Goal: Find contact information: Find contact information

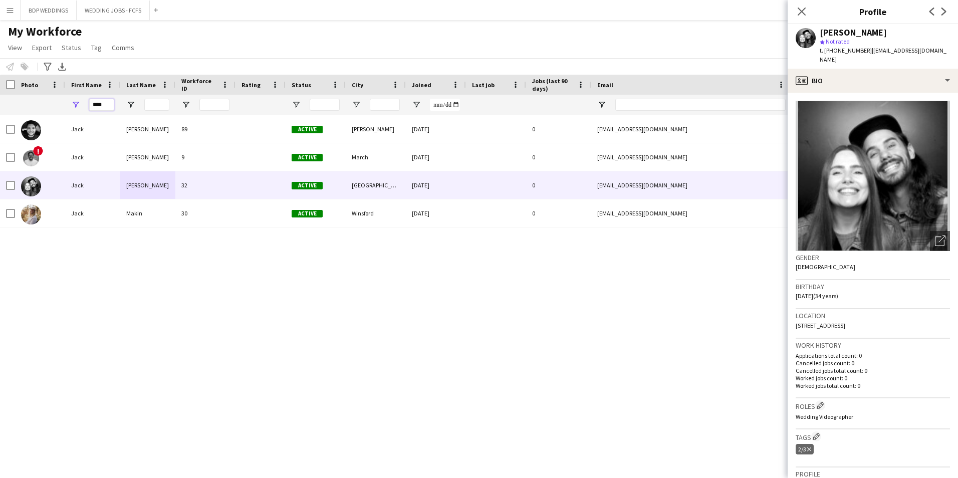
drag, startPoint x: 107, startPoint y: 102, endPoint x: 9, endPoint y: 105, distance: 98.8
click at [10, 105] on div "****" at bounding box center [543, 105] width 1087 height 20
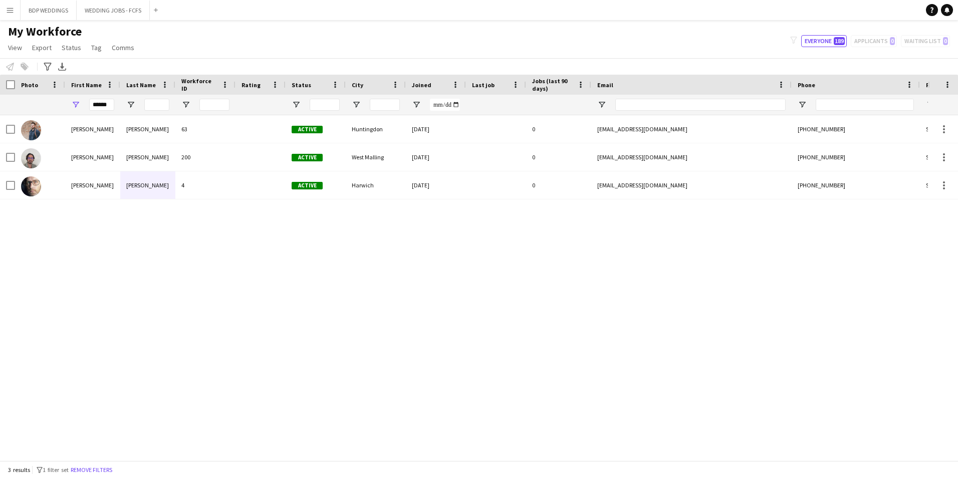
click at [57, 204] on div "[PERSON_NAME] 63 Active Huntingdon [DATE] 0 [EMAIL_ADDRESS][DOMAIN_NAME] [PHONE…" at bounding box center [464, 284] width 928 height 338
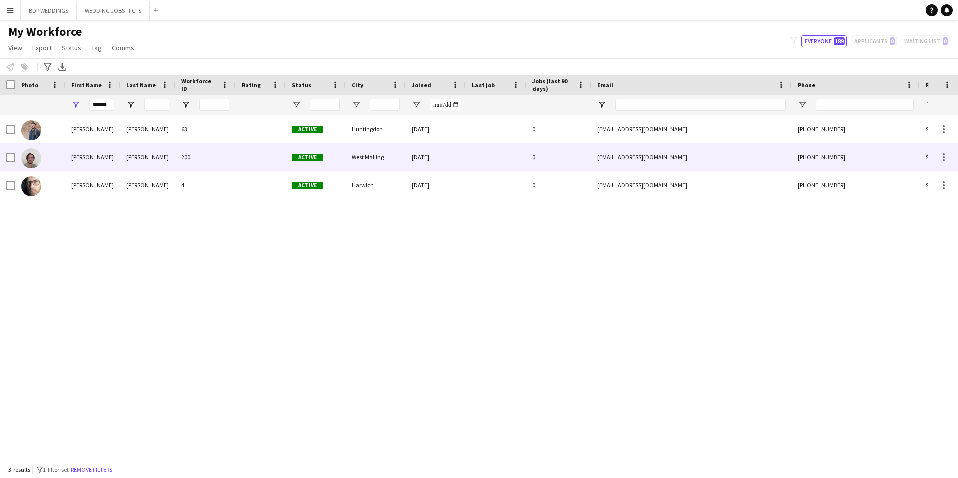
click at [116, 156] on div "[PERSON_NAME]" at bounding box center [92, 157] width 55 height 28
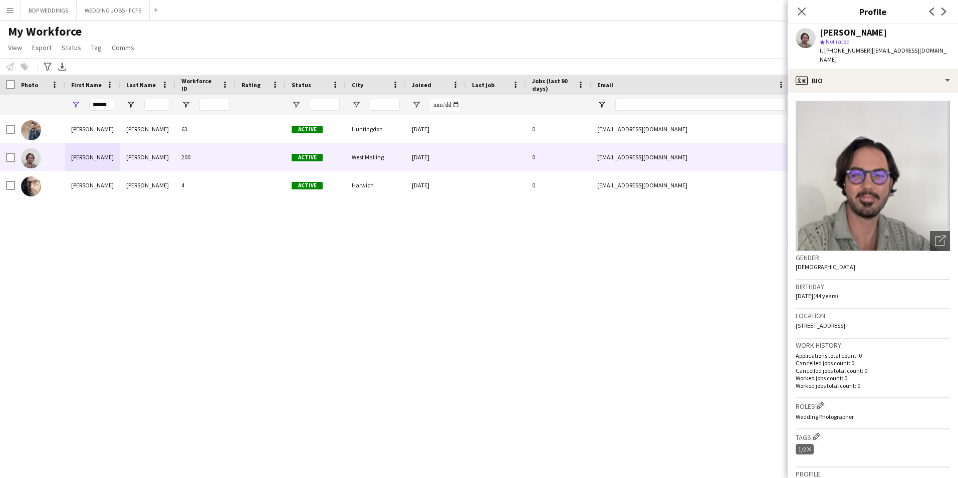
drag, startPoint x: 866, startPoint y: 50, endPoint x: 889, endPoint y: 64, distance: 27.3
click at [889, 64] on div "t. [PHONE_NUMBER] | [EMAIL_ADDRESS][DOMAIN_NAME]" at bounding box center [885, 55] width 130 height 18
copy span "[EMAIL_ADDRESS][DOMAIN_NAME]"
drag, startPoint x: 112, startPoint y: 105, endPoint x: 67, endPoint y: 105, distance: 45.1
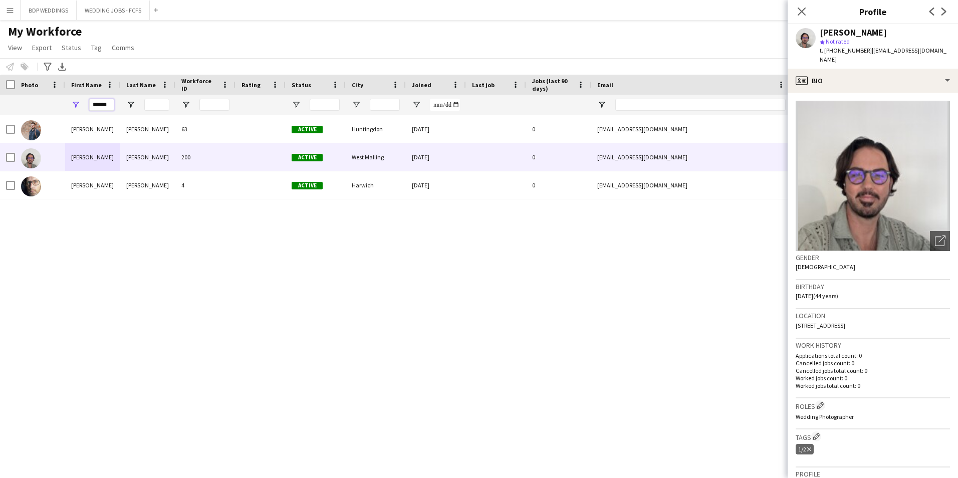
click at [68, 105] on div "******" at bounding box center [92, 105] width 55 height 20
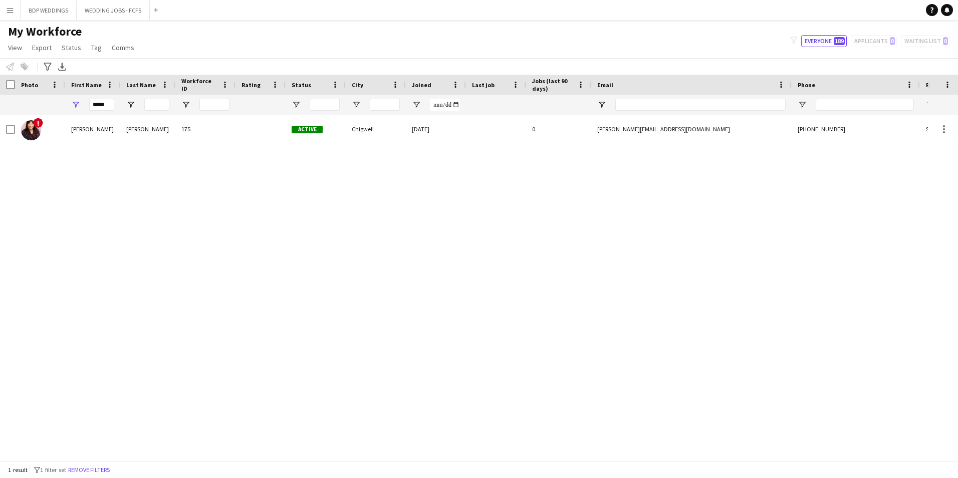
drag, startPoint x: 106, startPoint y: 269, endPoint x: 133, endPoint y: 271, distance: 26.6
click at [107, 269] on div "! [PERSON_NAME] 175 Active Chigwell [DATE] 0 [PERSON_NAME][EMAIL_ADDRESS][DOMAI…" at bounding box center [464, 284] width 928 height 338
drag, startPoint x: 72, startPoint y: 107, endPoint x: -6, endPoint y: 108, distance: 77.7
click at [0, 108] on html "Menu Boards Boards Boards All jobs Status Workforce Workforce My Workforce Recr…" at bounding box center [479, 239] width 958 height 478
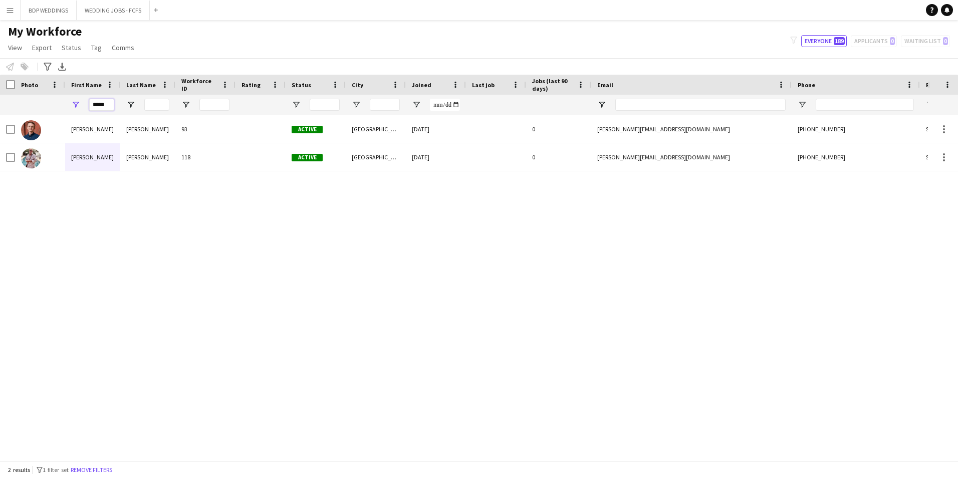
type input "*****"
drag, startPoint x: 76, startPoint y: 210, endPoint x: 78, endPoint y: 171, distance: 38.2
click at [76, 208] on div "[PERSON_NAME] 93 Active Cheltenham [DATE] 0 [PERSON_NAME][EMAIL_ADDRESS][DOMAIN…" at bounding box center [464, 284] width 928 height 338
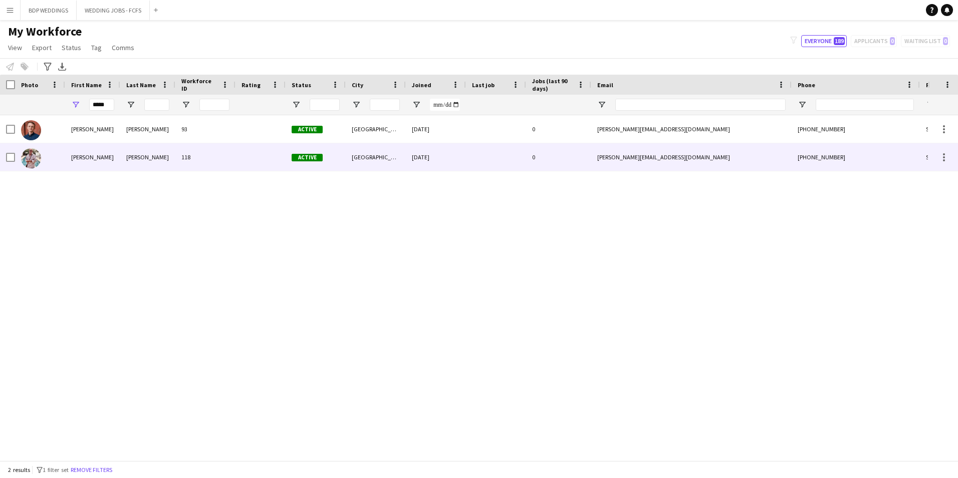
click at [153, 153] on div "[PERSON_NAME]" at bounding box center [147, 157] width 55 height 28
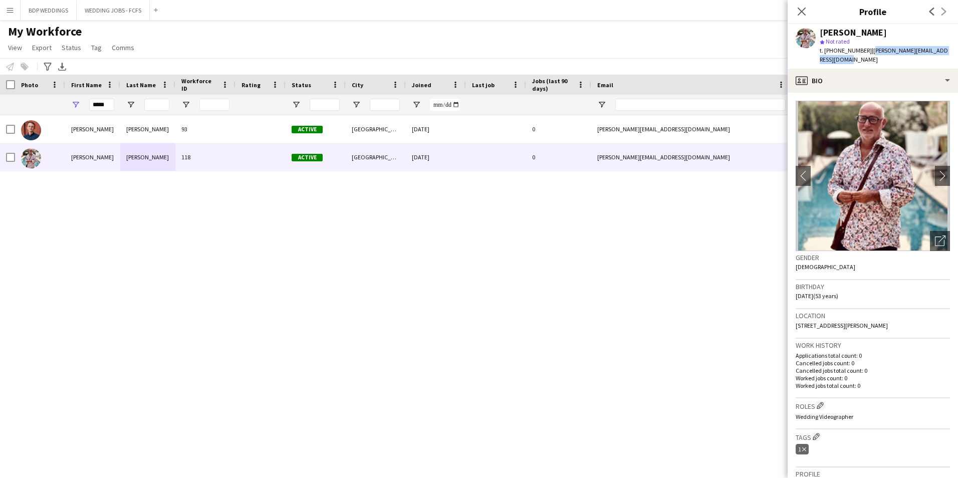
drag, startPoint x: 867, startPoint y: 49, endPoint x: 875, endPoint y: 57, distance: 10.6
click at [875, 57] on div "t. [PHONE_NUMBER] | [PERSON_NAME][EMAIL_ADDRESS][DOMAIN_NAME]" at bounding box center [885, 55] width 130 height 18
copy span "[PERSON_NAME][EMAIL_ADDRESS][DOMAIN_NAME]"
drag, startPoint x: 62, startPoint y: 268, endPoint x: 76, endPoint y: 241, distance: 30.3
click at [63, 269] on div "[PERSON_NAME] 93 Active Cheltenham [DATE] 0 [PERSON_NAME][EMAIL_ADDRESS][DOMAIN…" at bounding box center [464, 284] width 928 height 338
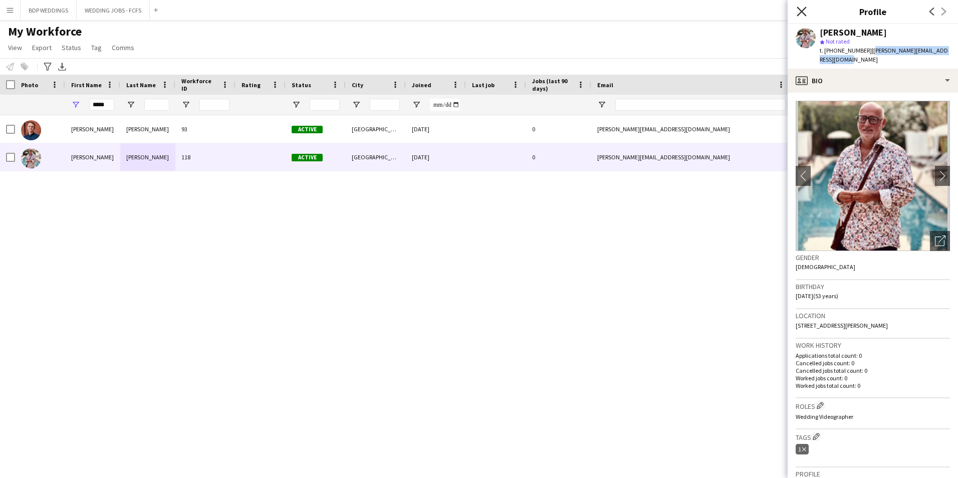
click at [804, 14] on app-icon "Close pop-in" at bounding box center [802, 12] width 15 height 15
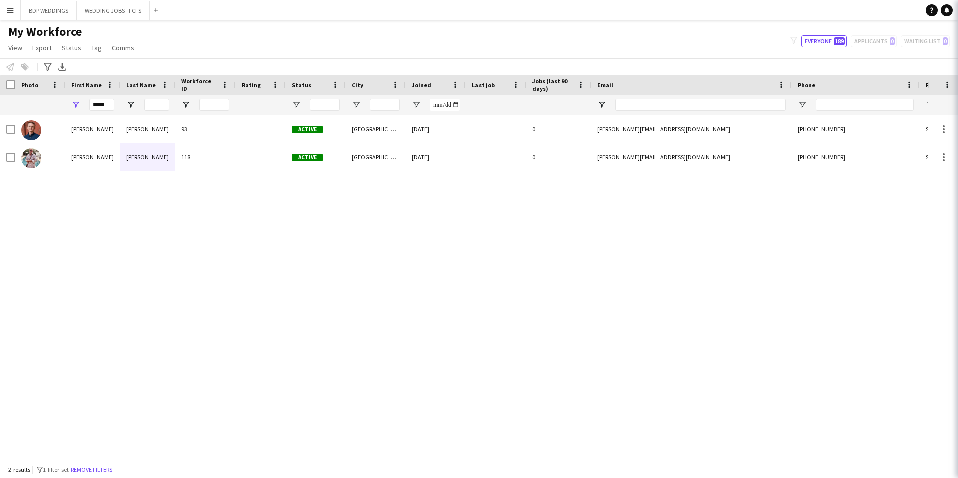
drag, startPoint x: 798, startPoint y: 11, endPoint x: 619, endPoint y: 37, distance: 180.8
click at [798, 11] on app-navbar "Menu Boards Boards Boards All jobs Status Workforce Workforce My Workforce Recr…" at bounding box center [479, 10] width 958 height 20
drag, startPoint x: 109, startPoint y: 102, endPoint x: 0, endPoint y: 102, distance: 109.3
click at [9, 102] on div "*****" at bounding box center [543, 105] width 1087 height 20
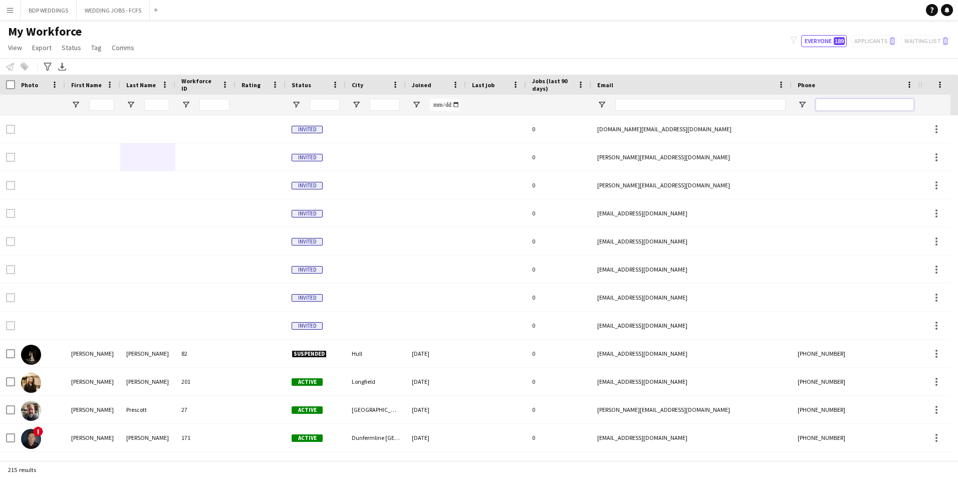
click at [841, 101] on input "Phone Filter Input" at bounding box center [865, 105] width 98 height 12
